Goal: Information Seeking & Learning: Learn about a topic

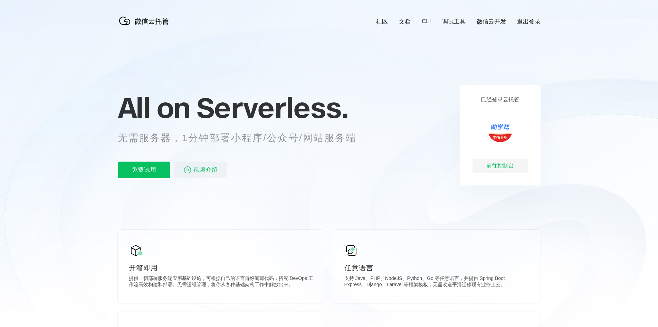
scroll to position [0, 1229]
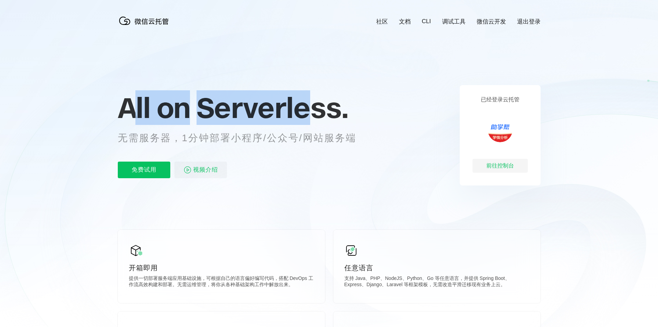
drag, startPoint x: 138, startPoint y: 104, endPoint x: 313, endPoint y: 104, distance: 174.9
click at [313, 104] on p "All on Serverless." at bounding box center [246, 107] width 256 height 30
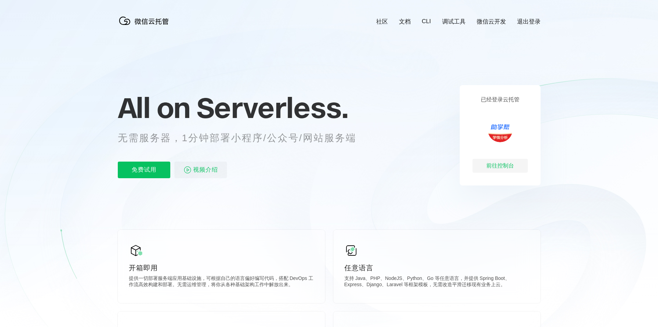
click at [341, 131] on div "All on Serverless. 无需服务器，1分钟部署小程序/公众号/网站服务端 免费试用 视频介绍" at bounding box center [246, 135] width 256 height 100
click at [321, 103] on span "Serverless." at bounding box center [273, 107] width 152 height 35
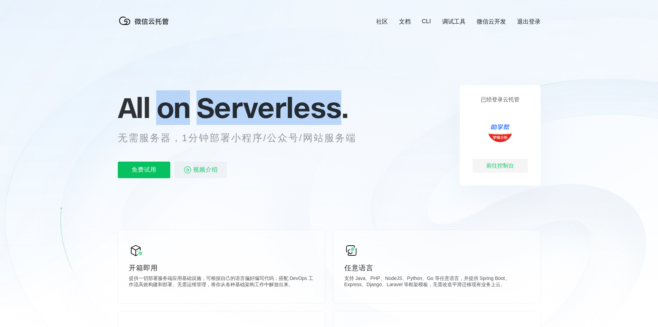
click at [321, 103] on span "Serverless." at bounding box center [273, 107] width 152 height 35
click at [181, 109] on span "All on" at bounding box center [154, 107] width 72 height 35
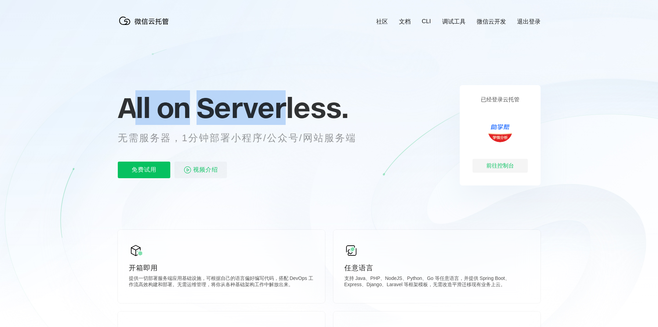
drag, startPoint x: 135, startPoint y: 109, endPoint x: 285, endPoint y: 109, distance: 150.0
click at [285, 109] on p "All on Serverless." at bounding box center [246, 107] width 256 height 30
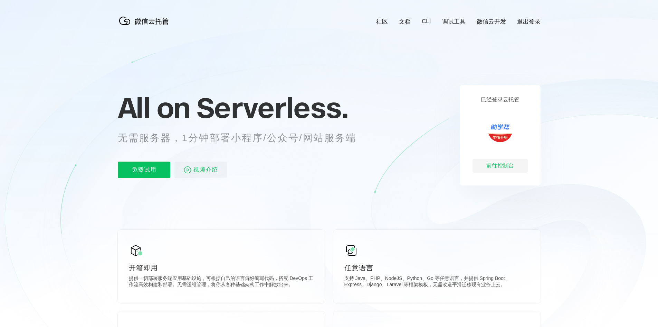
click at [310, 110] on span "Serverless." at bounding box center [273, 107] width 152 height 35
drag, startPoint x: 260, startPoint y: 139, endPoint x: 333, endPoint y: 139, distance: 72.9
click at [329, 139] on p "无需服务器，1分钟部署小程序/公众号/网站服务端" at bounding box center [244, 138] width 252 height 14
click at [350, 139] on p "无需服务器，1分钟部署小程序/公众号/网站服务端" at bounding box center [244, 138] width 252 height 14
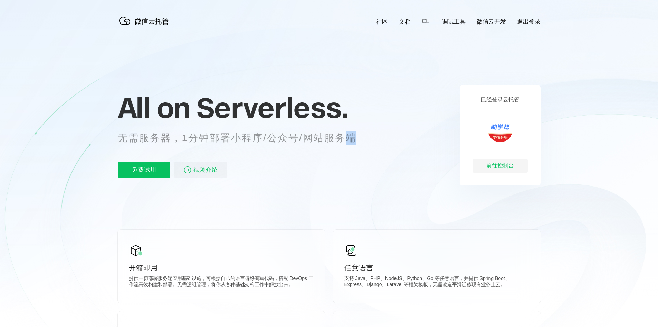
click at [350, 139] on p "无需服务器，1分钟部署小程序/公众号/网站服务端" at bounding box center [244, 138] width 252 height 14
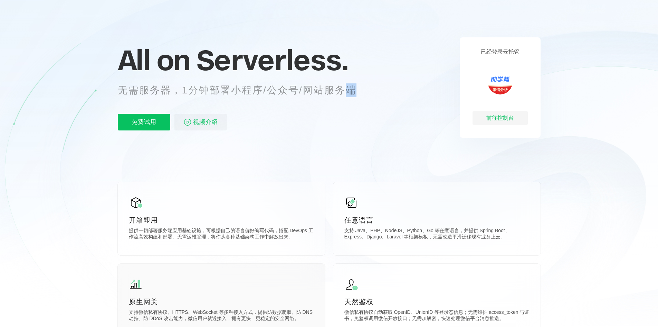
scroll to position [138, 0]
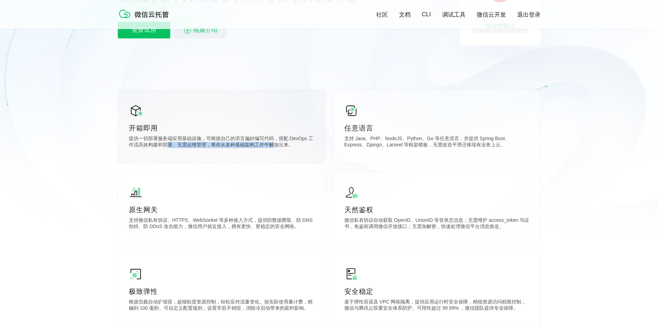
drag, startPoint x: 266, startPoint y: 144, endPoint x: 284, endPoint y: 145, distance: 18.7
click at [281, 146] on p "提供一切部署服务端应用基础设施，可根据自己的语言偏好编写代码，搭配 DevOps 工作流高效构建和部署。无需运维管理，将你从各种基础架构工作中解放出来。" at bounding box center [221, 142] width 185 height 14
click at [402, 143] on p "支持 Java、PHP、NodeJS、Python、Go 等任意语言，并提供 Spring Boot、Express、Django、Laravel 等框架模板…" at bounding box center [437, 142] width 185 height 14
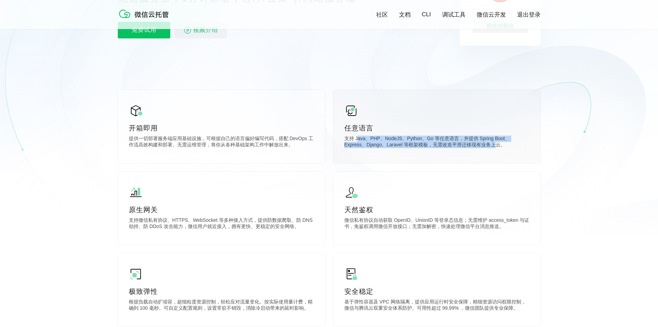
drag, startPoint x: 358, startPoint y: 143, endPoint x: 473, endPoint y: 153, distance: 115.2
click at [473, 153] on div "任意语言 支持 Java、PHP、NodeJS、Python、Go 等任意语言，并提供 Spring Boot、Express、Django、Laravel …" at bounding box center [437, 126] width 207 height 73
click at [468, 148] on p "支持 Java、PHP、NodeJS、Python、Go 等任意语言，并提供 Spring Boot、Express、Django、Laravel 等框架模板…" at bounding box center [437, 142] width 185 height 14
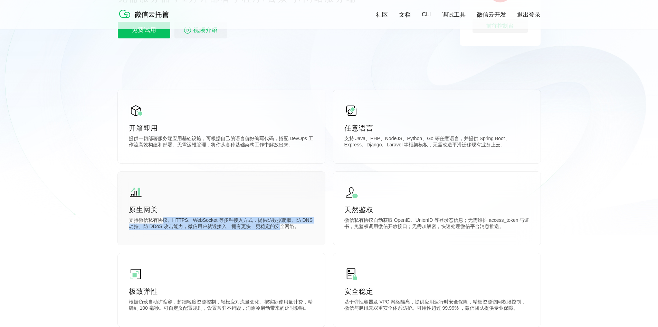
drag, startPoint x: 161, startPoint y: 221, endPoint x: 280, endPoint y: 230, distance: 119.3
click at [280, 230] on p "支持微信私有协议、HTTPS、WebSocket 等多种接入方式，提供防数据爬取、防 DNS 劫持、防 DDoS 攻击能力，微信用户就近接入，拥有更快、更稳定…" at bounding box center [221, 224] width 185 height 14
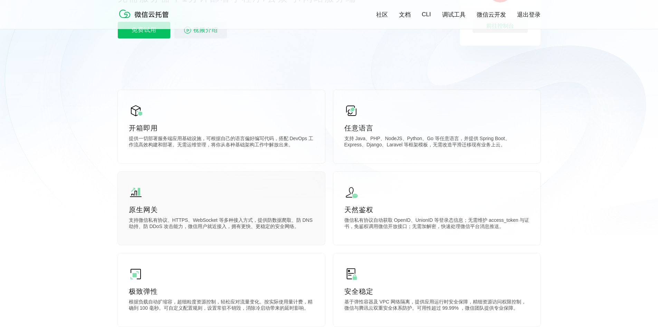
click at [291, 231] on p "支持微信私有协议、HTTPS、WebSocket 等多种接入方式，提供防数据爬取、防 DNS 劫持、防 DDoS 攻击能力，微信用户就近接入，拥有更快、更稳定…" at bounding box center [221, 224] width 185 height 14
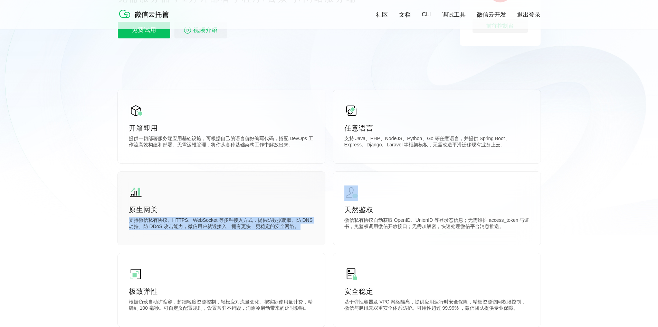
click at [291, 231] on p "支持微信私有协议、HTTPS、WebSocket 等多种接入方式，提供防数据爬取、防 DNS 劫持、防 DDoS 攻击能力，微信用户就近接入，拥有更快、更稳定…" at bounding box center [221, 224] width 185 height 14
click at [292, 230] on p "支持微信私有协议、HTTPS、WebSocket 等多种接入方式，提供防数据爬取、防 DNS 劫持、防 DDoS 攻击能力，微信用户就近接入，拥有更快、更稳定…" at bounding box center [221, 224] width 185 height 14
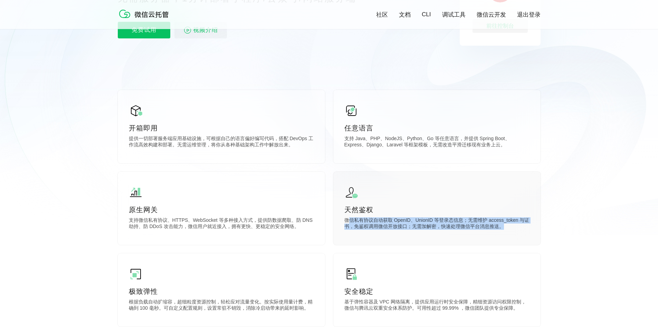
drag, startPoint x: 356, startPoint y: 221, endPoint x: 506, endPoint y: 228, distance: 149.5
click at [506, 228] on p "微信私有协议自动获取 OpenID、UnionID 等登录态信息；无需维护 access_token 与证书，免鉴权调用微信开放接口；无需加解密，快速处理微信…" at bounding box center [437, 224] width 185 height 14
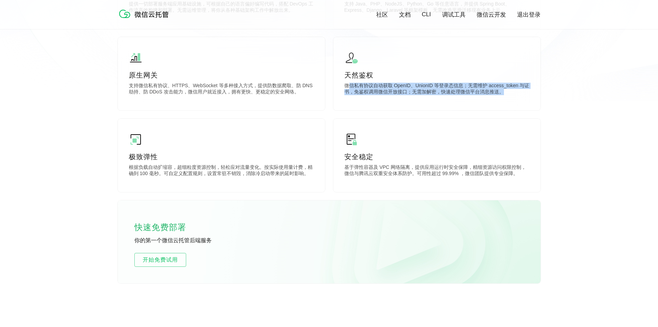
scroll to position [276, 0]
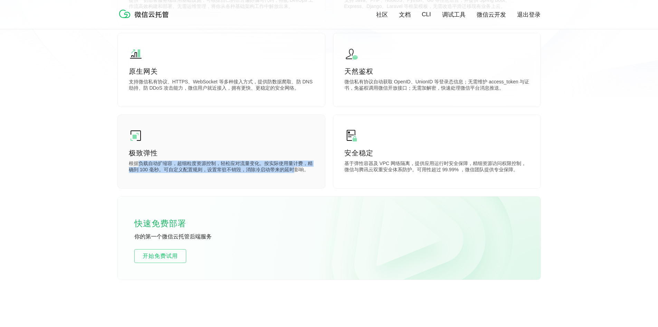
drag, startPoint x: 139, startPoint y: 165, endPoint x: 296, endPoint y: 176, distance: 157.3
click at [296, 176] on div "极致弹性 根据负载自动扩缩容，超细粒度资源控制，轻松应对流量变化。按实际使用量计费，精确到 100 毫秒。可自定义配置规则，设置常驻不销毁，消除冷启动带来的延…" at bounding box center [221, 151] width 207 height 73
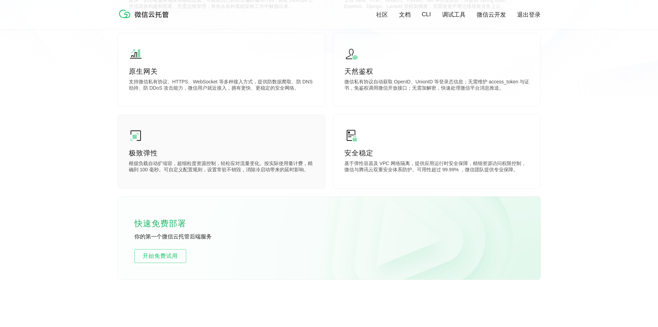
click at [299, 174] on p "根据负载自动扩缩容，超细粒度资源控制，轻松应对流量变化。按实际使用量计费，精确到 100 毫秒。可自定义配置规则，设置常驻不销毁，消除冷启动带来的延时影响。" at bounding box center [221, 167] width 185 height 14
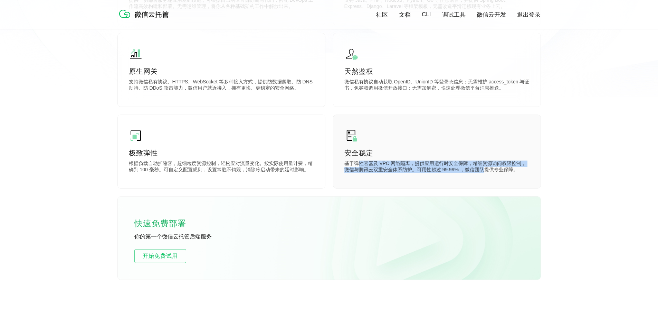
drag, startPoint x: 359, startPoint y: 167, endPoint x: 481, endPoint y: 177, distance: 123.2
click at [481, 177] on div "安全稳定 基于弹性容器及 VPC 网络隔离，提供应用运行时安全保障，精细资源访问权限控制，微信与腾讯云双重安全体系防护。可用性超过 99.99% ，微信团队提…" at bounding box center [437, 151] width 207 height 73
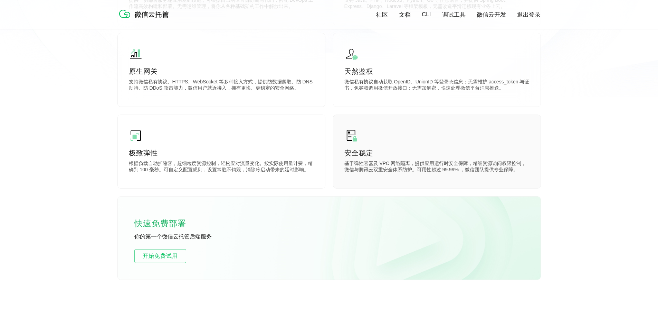
click at [499, 178] on div "安全稳定 基于弹性容器及 VPC 网络隔离，提供应用运行时安全保障，精细资源访问权限控制，微信与腾讯云双重安全体系防护。可用性超过 99.99% ，微信团队提…" at bounding box center [437, 151] width 207 height 73
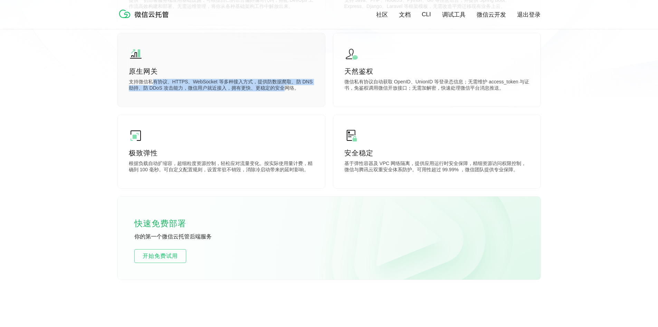
drag, startPoint x: 187, startPoint y: 83, endPoint x: 282, endPoint y: 93, distance: 95.2
click at [282, 93] on p "支持微信私有协议、HTTPS、WebSocket 等多种接入方式，提供防数据爬取、防 DNS 劫持、防 DDoS 攻击能力，微信用户就近接入，拥有更快、更稳定…" at bounding box center [221, 86] width 185 height 14
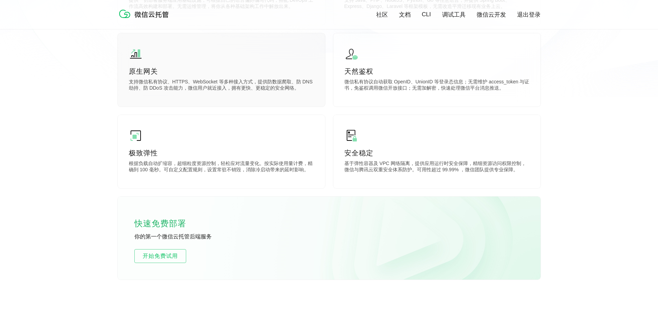
click at [288, 93] on p "支持微信私有协议、HTTPS、WebSocket 等多种接入方式，提供防数据爬取、防 DNS 劫持、防 DDoS 攻击能力，微信用户就近接入，拥有更快、更稳定…" at bounding box center [221, 86] width 185 height 14
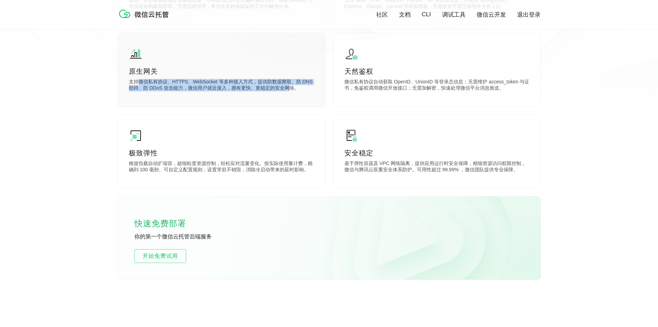
drag, startPoint x: 291, startPoint y: 91, endPoint x: 139, endPoint y: 85, distance: 151.8
click at [139, 85] on p "支持微信私有协议、HTTPS、WebSocket 等多种接入方式，提供防数据爬取、防 DNS 劫持、防 DDoS 攻击能力，微信用户就近接入，拥有更快、更稳定…" at bounding box center [221, 86] width 185 height 14
click at [205, 85] on p "支持微信私有协议、HTTPS、WebSocket 等多种接入方式，提供防数据爬取、防 DNS 劫持、防 DDoS 攻击能力，微信用户就近接入，拥有更快、更稳定…" at bounding box center [221, 86] width 185 height 14
drag, startPoint x: 204, startPoint y: 83, endPoint x: 288, endPoint y: 95, distance: 84.8
click at [288, 95] on div "原生网关 支持微信私有协议、HTTPS、WebSocket 等多种接入方式，提供防数据爬取、防 DNS 劫持、防 DDoS 攻击能力，微信用户就近接入，拥有更…" at bounding box center [221, 69] width 207 height 73
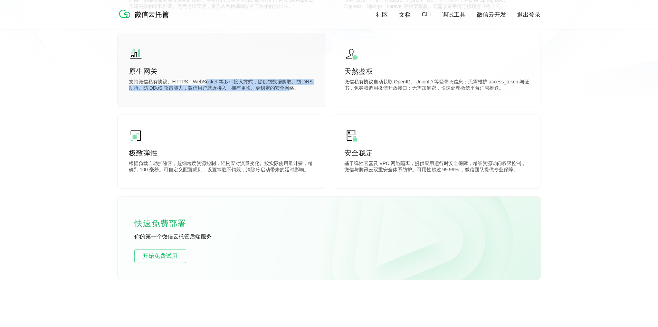
click at [288, 95] on div "原生网关 支持微信私有协议、HTTPS、WebSocket 等多种接入方式，提供防数据爬取、防 DNS 劫持、防 DDoS 攻击能力，微信用户就近接入，拥有更…" at bounding box center [221, 69] width 207 height 73
drag, startPoint x: 290, startPoint y: 87, endPoint x: 132, endPoint y: 83, distance: 157.7
click at [132, 83] on p "支持微信私有协议、HTTPS、WebSocket 等多种接入方式，提供防数据爬取、防 DNS 劫持、防 DDoS 攻击能力，微信用户就近接入，拥有更快、更稳定…" at bounding box center [221, 86] width 185 height 14
click at [174, 83] on p "支持微信私有协议、HTTPS、WebSocket 等多种接入方式，提供防数据爬取、防 DNS 劫持、防 DDoS 攻击能力，微信用户就近接入，拥有更快、更稳定…" at bounding box center [221, 86] width 185 height 14
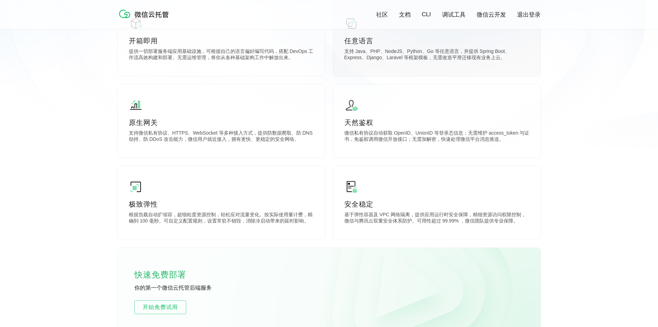
scroll to position [138, 0]
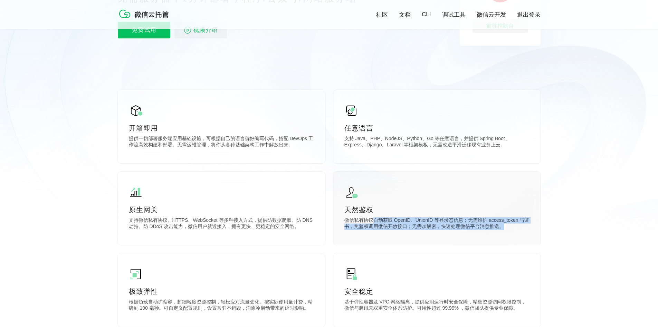
drag, startPoint x: 392, startPoint y: 219, endPoint x: 507, endPoint y: 231, distance: 115.0
click at [507, 231] on p "微信私有协议自动获取 OpenID、UnionID 等登录态信息；无需维护 access_token 与证书，免鉴权调用微信开放接口；无需加解密，快速处理微信…" at bounding box center [437, 224] width 185 height 14
click at [495, 228] on p "微信私有协议自动获取 OpenID、UnionID 等登录态信息；无需维护 access_token 与证书，免鉴权调用微信开放接口；无需加解密，快速处理微信…" at bounding box center [437, 224] width 185 height 14
drag, startPoint x: 492, startPoint y: 231, endPoint x: 377, endPoint y: 216, distance: 115.4
click at [377, 224] on p "微信私有协议自动获取 OpenID、UnionID 等登录态信息；无需维护 access_token 与证书，免鉴权调用微信开放接口；无需加解密，快速处理微信…" at bounding box center [437, 224] width 185 height 14
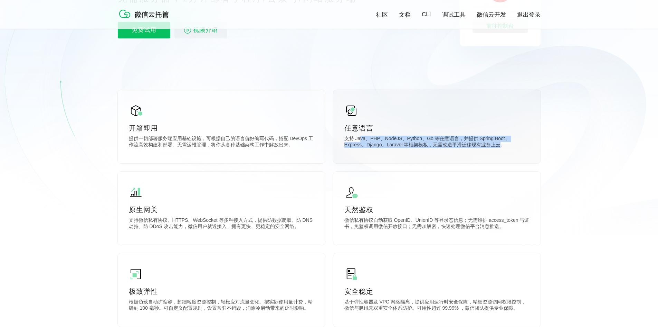
drag, startPoint x: 391, startPoint y: 138, endPoint x: 477, endPoint y: 149, distance: 86.9
click at [477, 149] on p "支持 Java、PHP、NodeJS、Python、Go 等任意语言，并提供 Spring Boot、Express、Django、Laravel 等框架模板…" at bounding box center [437, 142] width 185 height 14
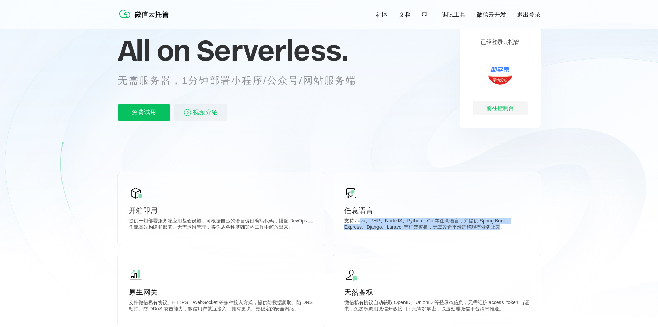
scroll to position [0, 0]
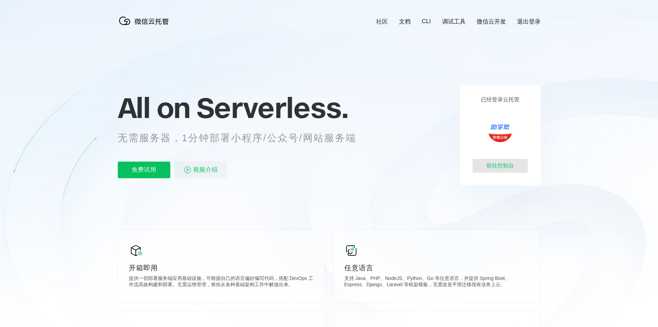
click at [506, 169] on div "前往控制台" at bounding box center [500, 166] width 55 height 14
